Goal: Task Accomplishment & Management: Use online tool/utility

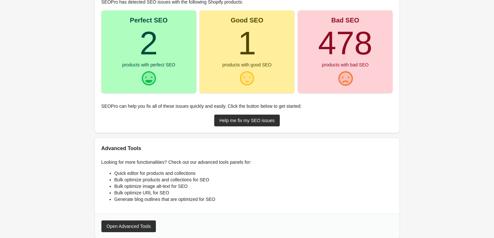
scroll to position [103, 0]
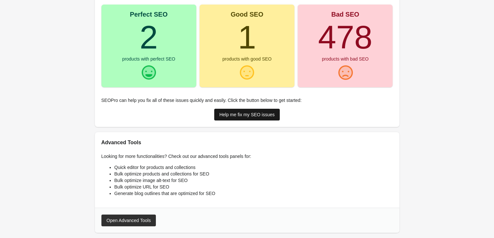
click at [238, 115] on div "Help me fix my SEO issues" at bounding box center [246, 114] width 55 height 5
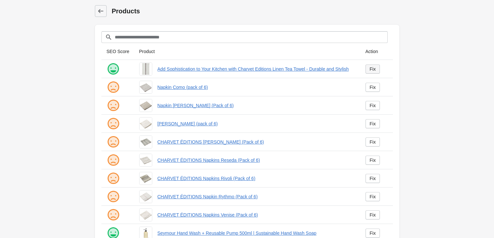
click at [374, 69] on div "Fix" at bounding box center [373, 69] width 6 height 5
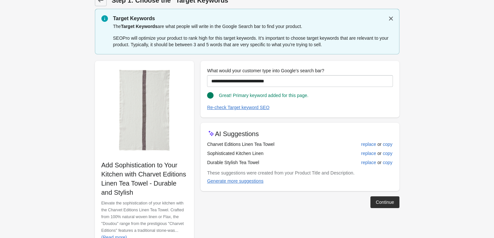
scroll to position [32, 0]
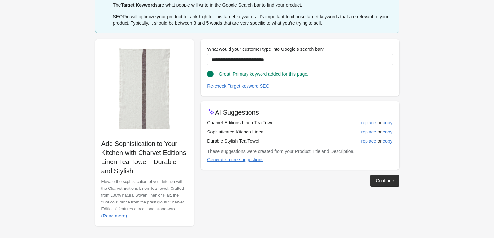
click at [137, 146] on p "Add Sophistication to Your Kitchen with Charvet Editions Linen Tea Towel - Dura…" at bounding box center [144, 157] width 86 height 37
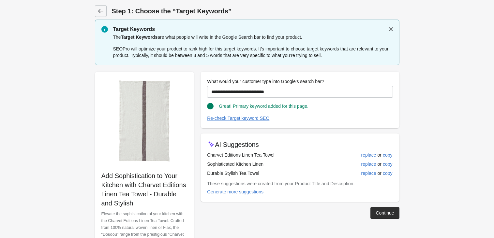
scroll to position [1, 0]
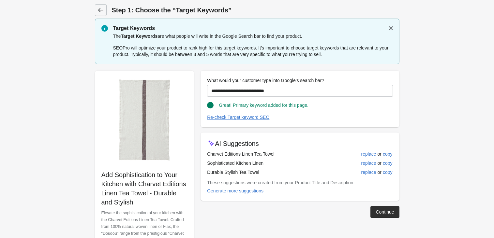
click at [98, 14] on link at bounding box center [101, 10] width 12 height 12
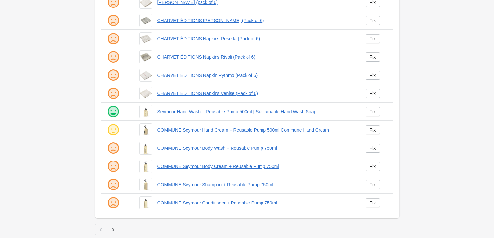
scroll to position [121, 0]
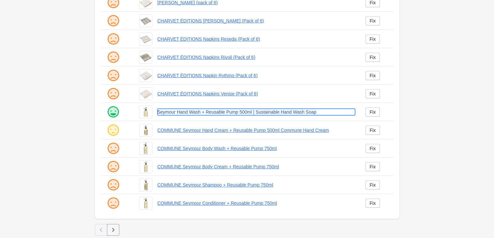
click at [232, 111] on link "Seymour Hand Wash + Reusable Pump 500ml | Sustainable Hand Wash Soap" at bounding box center [256, 112] width 198 height 7
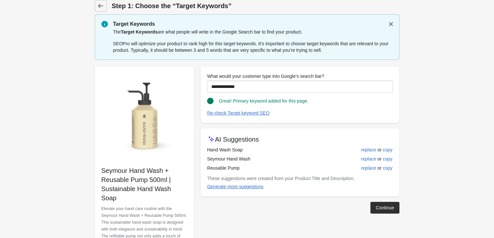
scroll to position [6, 0]
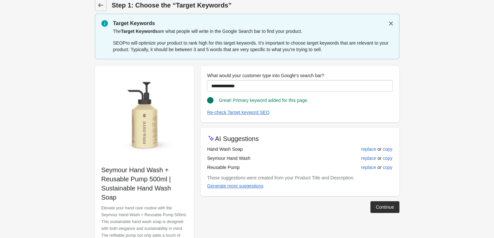
scroll to position [121, 0]
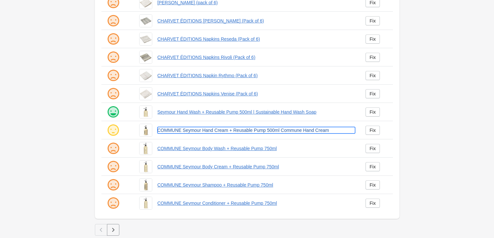
click at [206, 129] on link "COMMUNE Seymour Hand Cream + Reusable Pump 500ml Commune Hand Cream" at bounding box center [256, 130] width 198 height 7
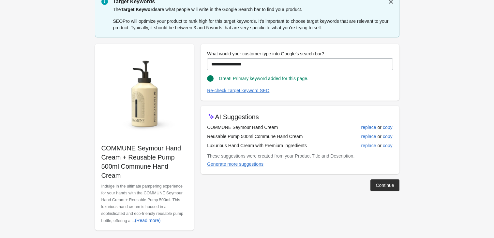
scroll to position [32, 0]
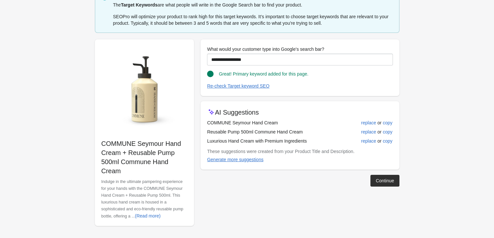
scroll to position [121, 0]
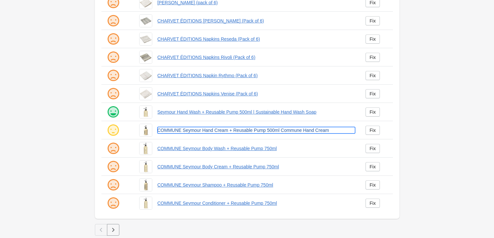
click at [185, 130] on link "COMMUNE Seymour Hand Cream + Reusable Pump 500ml Commune Hand Cream" at bounding box center [256, 130] width 198 height 7
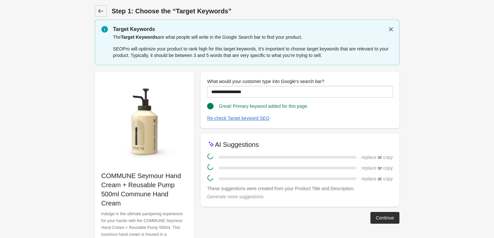
scroll to position [32, 0]
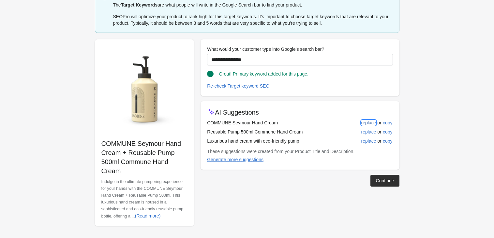
click at [372, 124] on div "replace" at bounding box center [368, 122] width 15 height 5
type input "**********"
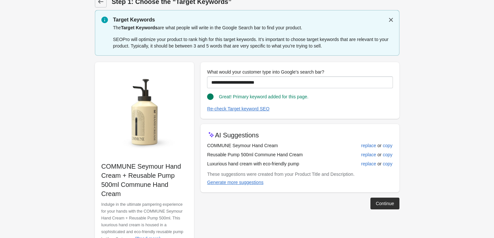
scroll to position [3, 0]
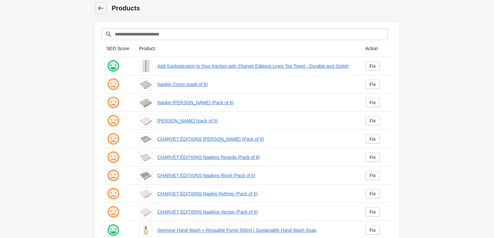
scroll to position [121, 0]
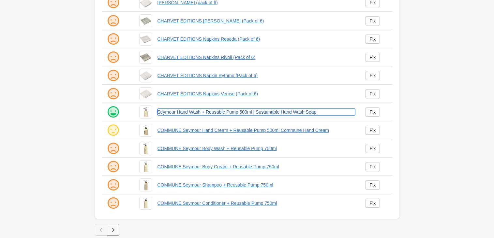
click at [219, 110] on link "Seymour Hand Wash + Reusable Pump 500ml | Sustainable Hand Wash Soap" at bounding box center [256, 112] width 198 height 7
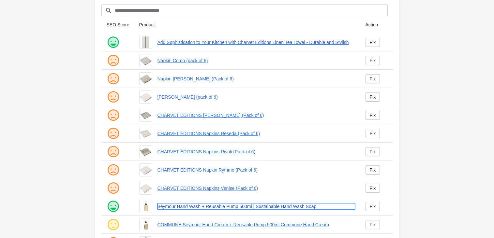
scroll to position [0, 0]
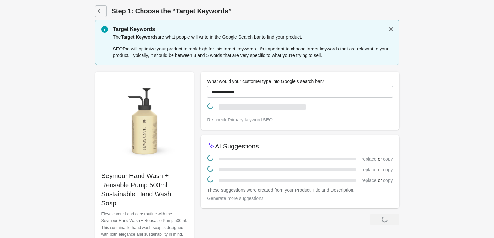
click at [192, 69] on div "**********" at bounding box center [243, 163] width 311 height 192
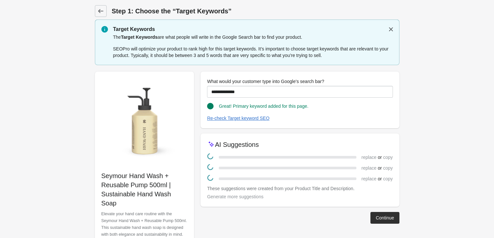
scroll to position [30, 0]
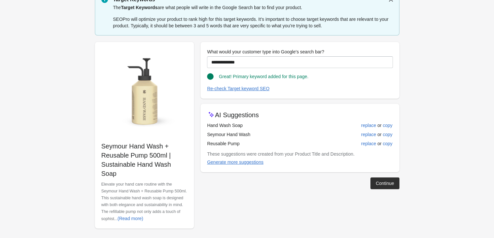
click at [427, 97] on form "Step 1: Choose the “Target Keywords” Target Keywords The Target Keywords are wh…" at bounding box center [247, 106] width 494 height 272
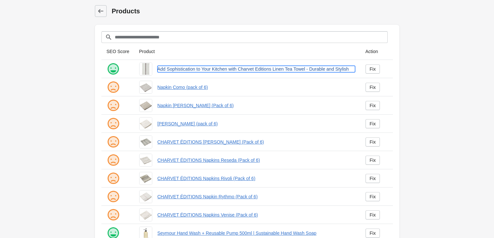
click at [185, 67] on link "Add Sophistication to Your Kitchen with Charvet Editions Linen Tea Towel - Dura…" at bounding box center [256, 69] width 198 height 7
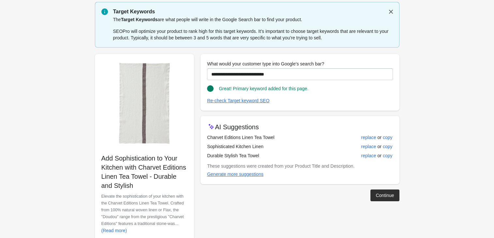
scroll to position [32, 0]
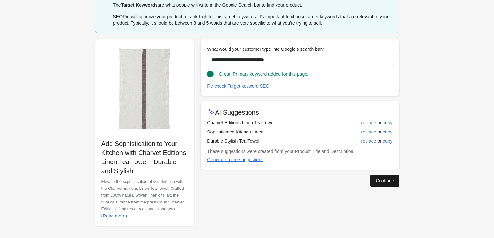
click at [376, 178] on div "Continue" at bounding box center [385, 180] width 18 height 5
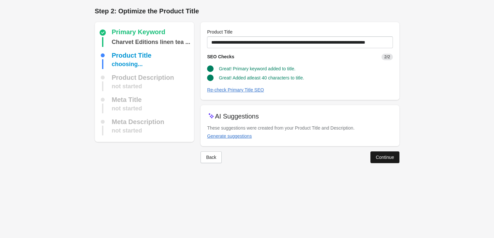
click at [377, 159] on div "Continue" at bounding box center [385, 157] width 18 height 5
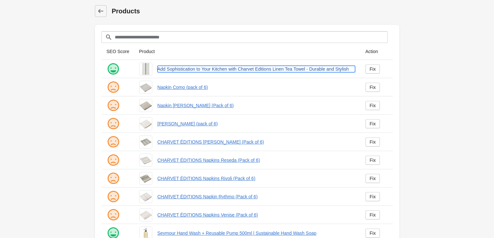
click at [207, 67] on link "Add Sophistication to Your Kitchen with Charvet Editions Linen Tea Towel - Dura…" at bounding box center [256, 69] width 198 height 7
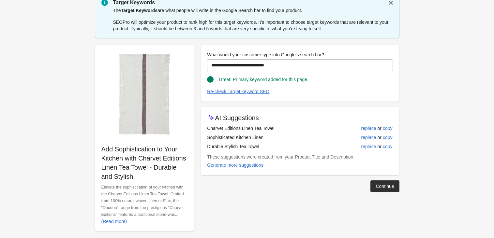
scroll to position [32, 0]
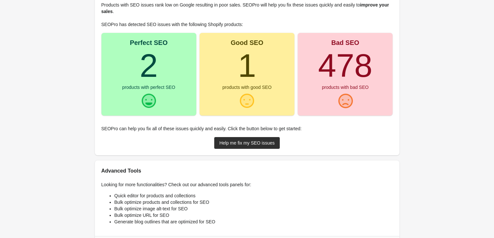
scroll to position [74, 0]
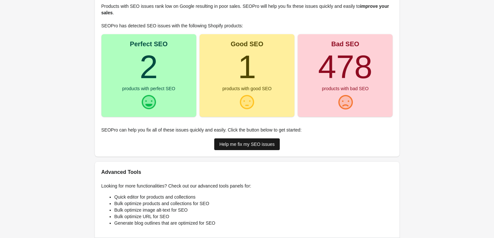
click at [236, 143] on div "Help me fix my SEO issues" at bounding box center [246, 144] width 55 height 5
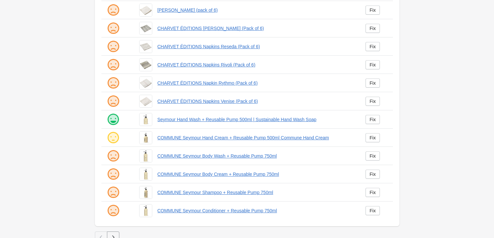
scroll to position [122, 0]
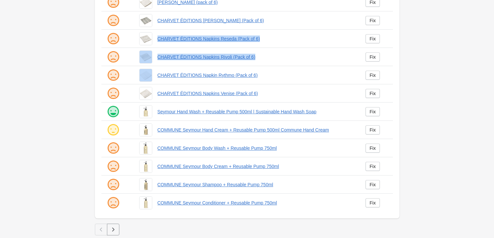
drag, startPoint x: 274, startPoint y: 70, endPoint x: 157, endPoint y: 26, distance: 124.6
click at [157, 26] on tbody "Charvet Editions "Doudou" Linen Tea Towel Fix Napkin Como (pack of 6) Fix Napki…" at bounding box center [246, 75] width 291 height 274
